Goal: Information Seeking & Learning: Find specific fact

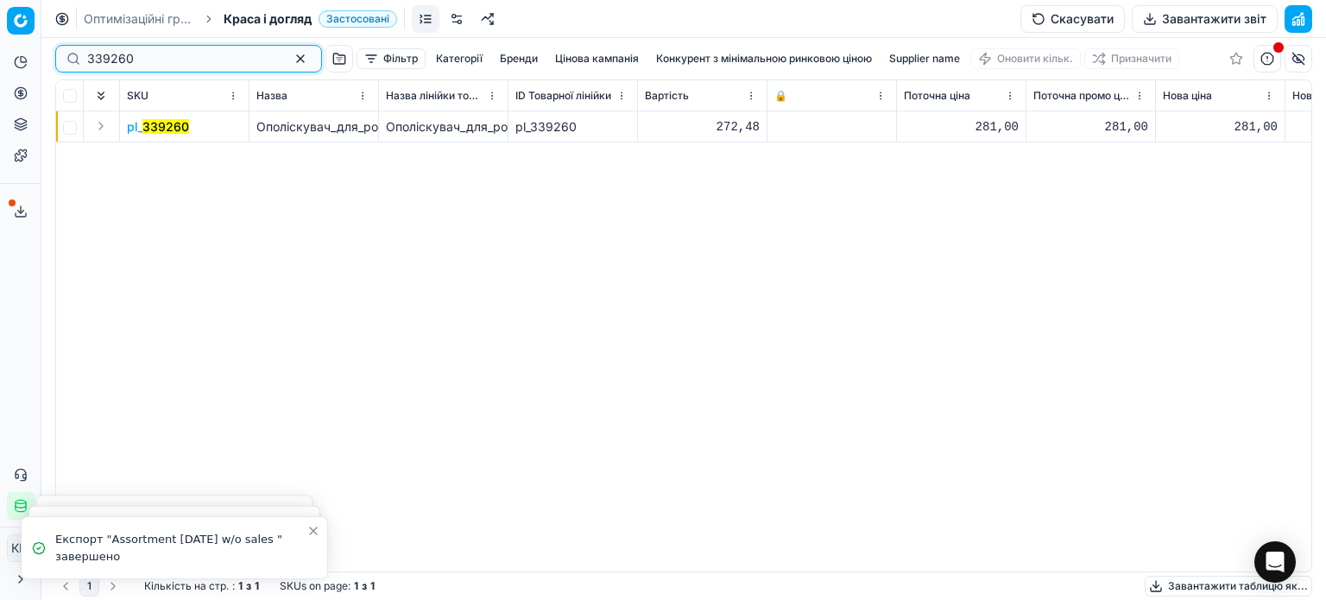
drag, startPoint x: 8, startPoint y: 66, endPoint x: 0, endPoint y: 41, distance: 27.0
click at [0, 49] on div "Pricing platform Аналітика Цінова оптимізація Асортимент продукції Шаблони Серв…" at bounding box center [663, 300] width 1326 height 600
paste input "277304"
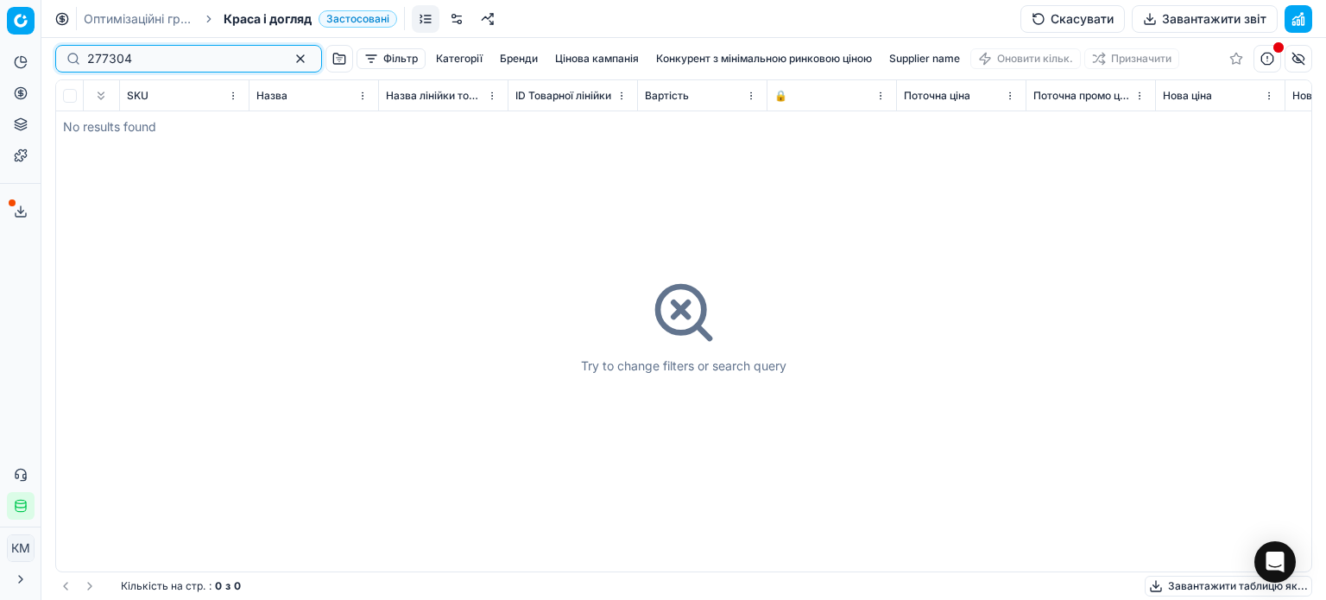
click at [90, 54] on input "277304" at bounding box center [181, 58] width 189 height 17
type input "277304"
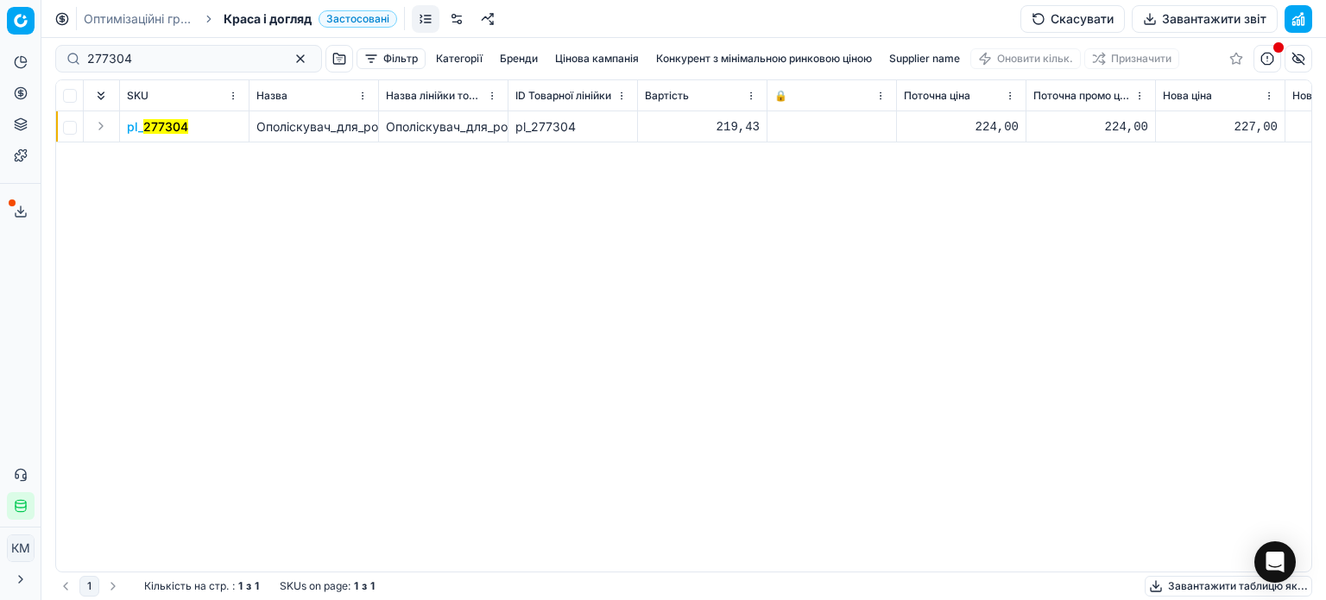
click at [174, 129] on mark "277304" at bounding box center [165, 126] width 45 height 15
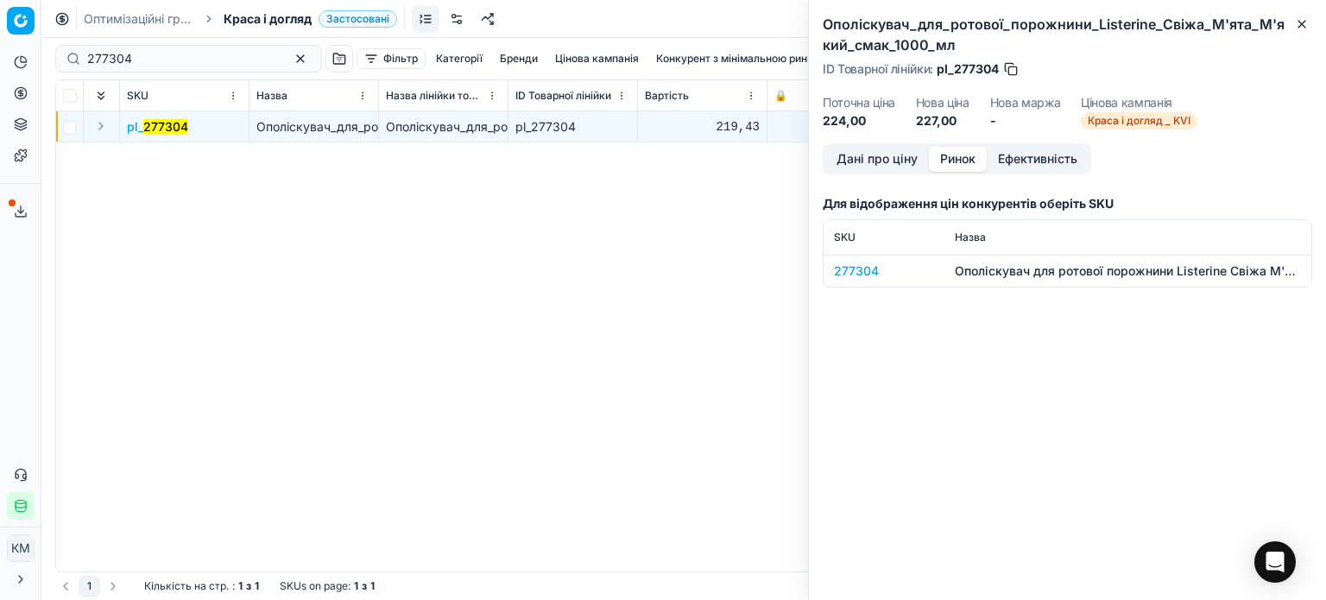
click at [960, 161] on button "Ринок" at bounding box center [958, 159] width 58 height 25
click at [863, 265] on div "277304" at bounding box center [884, 270] width 100 height 17
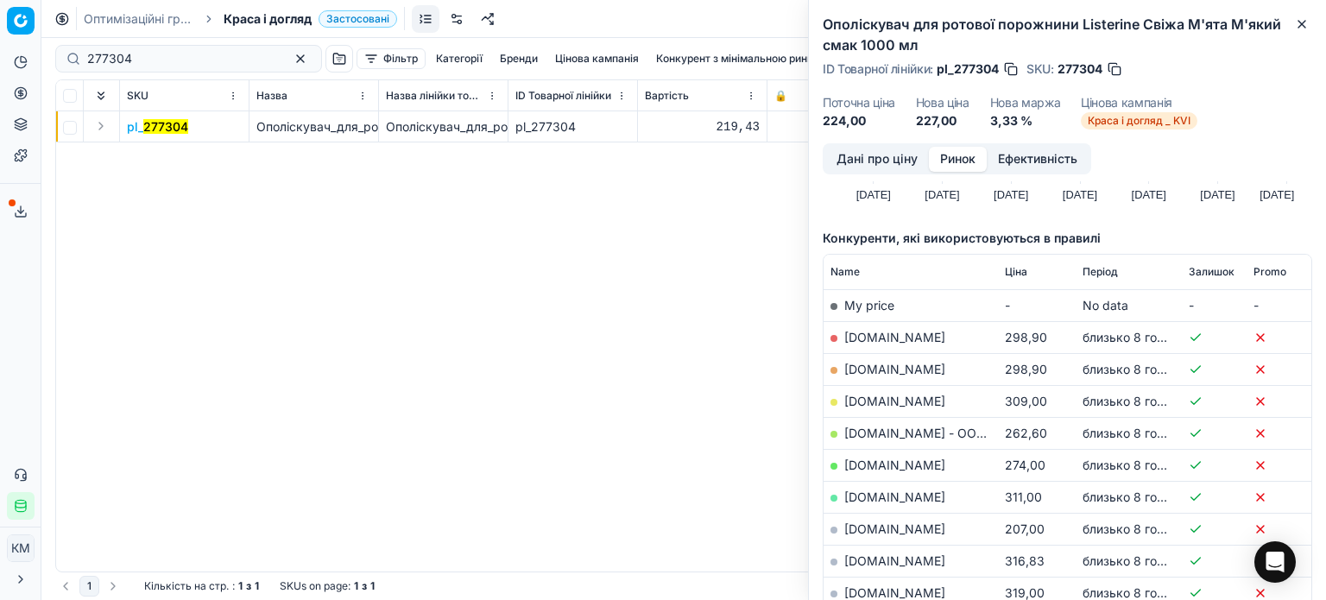
scroll to position [259, 0]
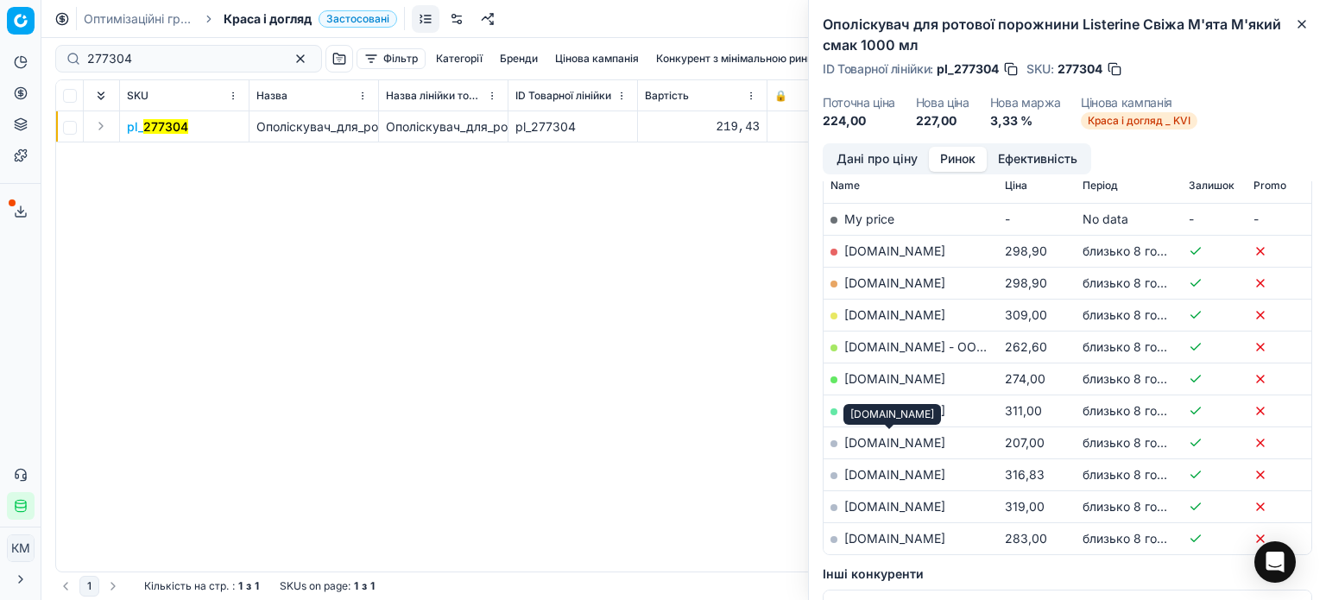
click at [911, 444] on link "[DOMAIN_NAME]" at bounding box center [894, 442] width 101 height 15
